Goal: Information Seeking & Learning: Learn about a topic

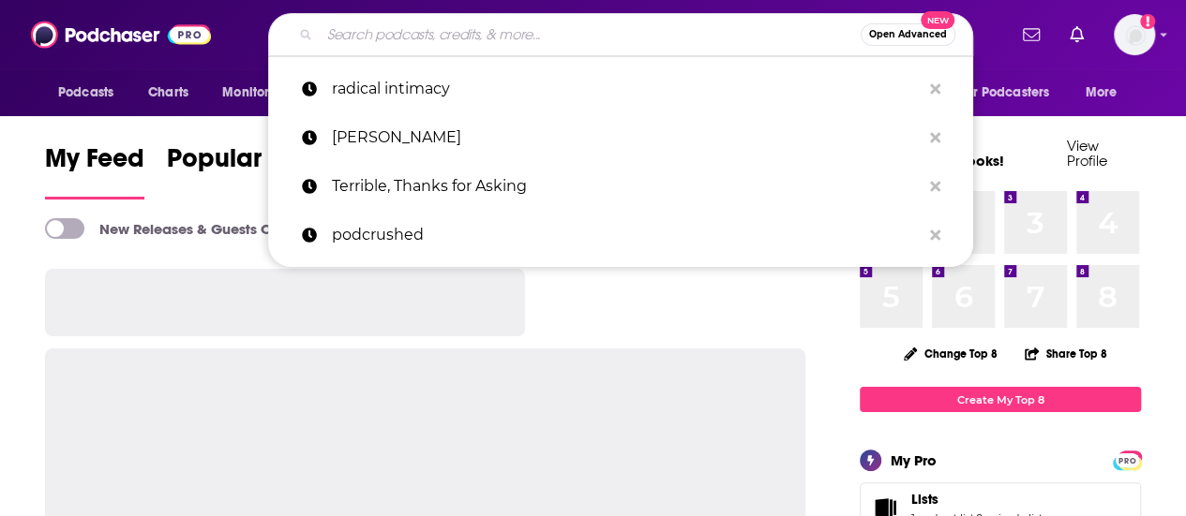
click at [555, 38] on input "Search podcasts, credits, & more..." at bounding box center [590, 35] width 541 height 30
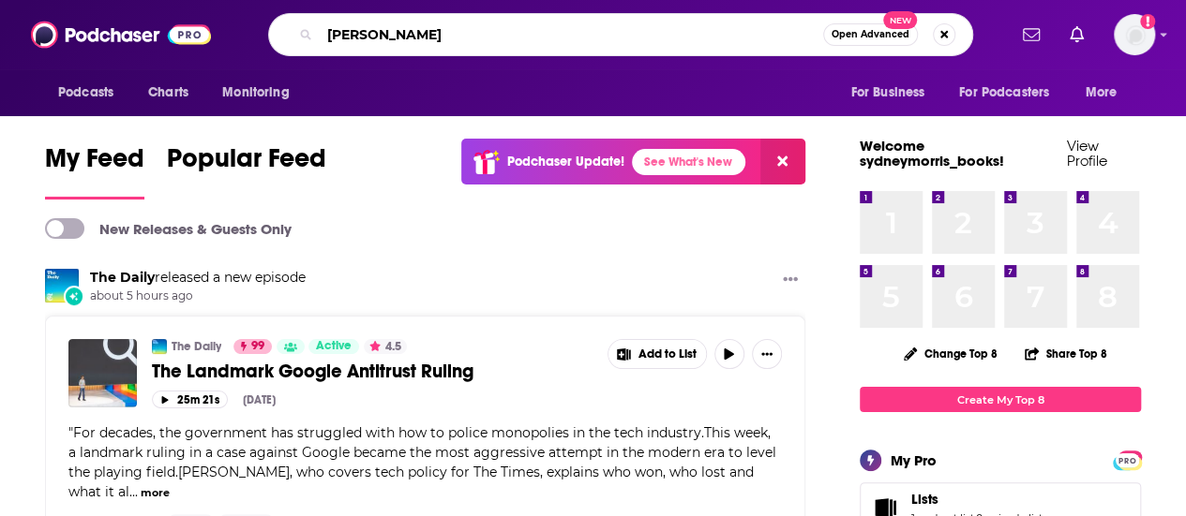
type input "[PERSON_NAME]"
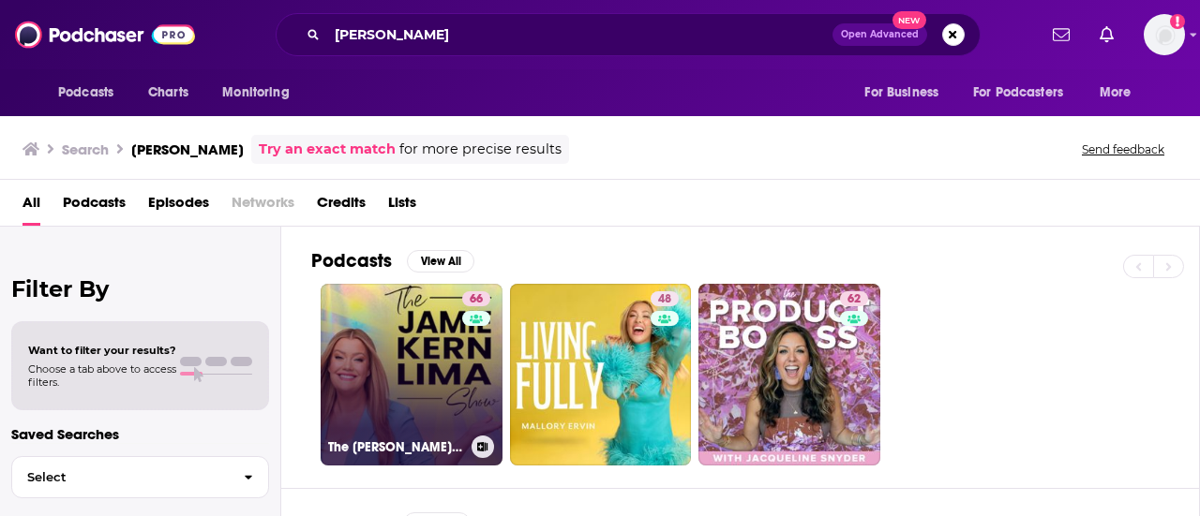
click at [422, 404] on link "66 The [PERSON_NAME] Show" at bounding box center [412, 375] width 182 height 182
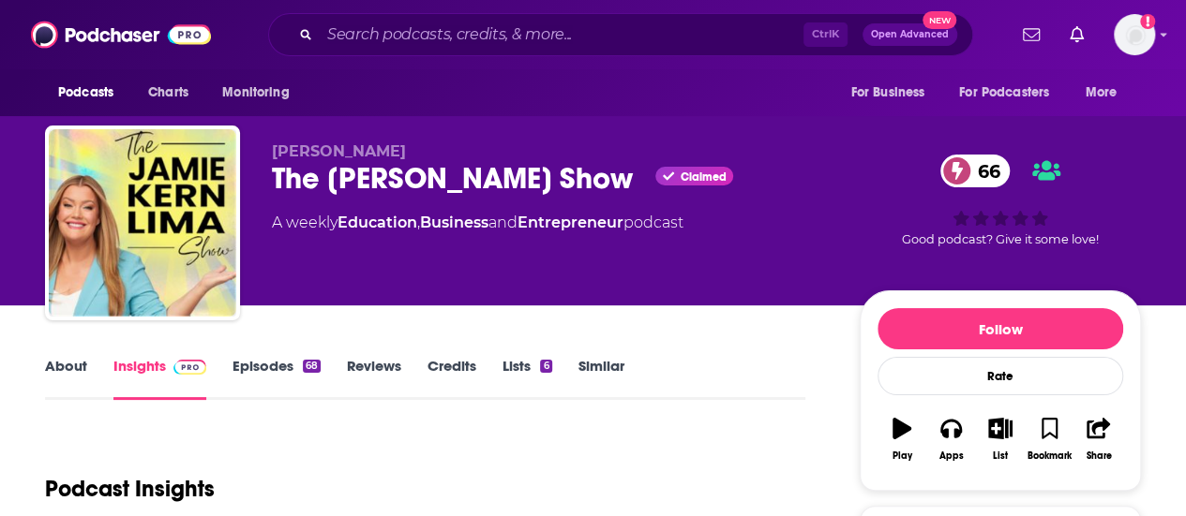
click at [255, 369] on link "Episodes 68" at bounding box center [276, 378] width 88 height 43
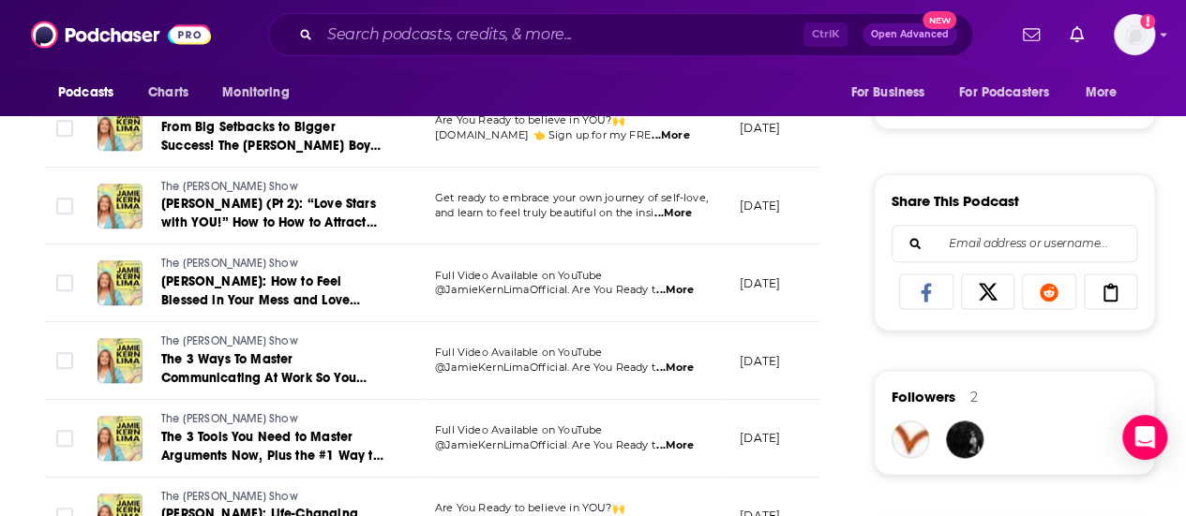
scroll to position [1219, 0]
